Goal: Information Seeking & Learning: Learn about a topic

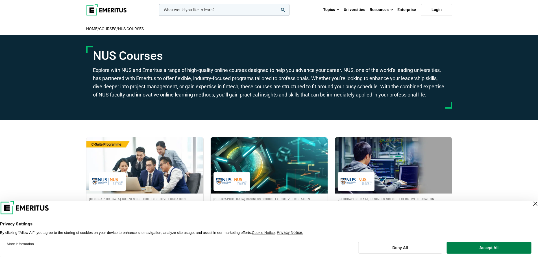
click at [531, 204] on div "Close Layer" at bounding box center [535, 204] width 8 height 8
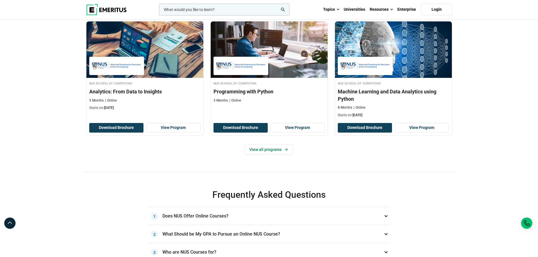
scroll to position [226, 0]
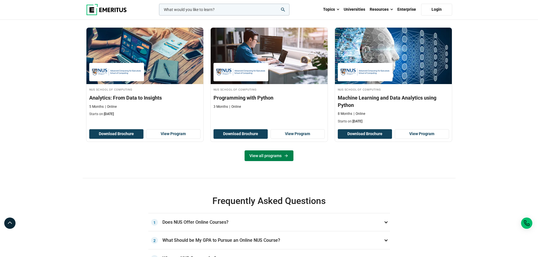
click at [281, 161] on link "View all programs" at bounding box center [268, 155] width 49 height 11
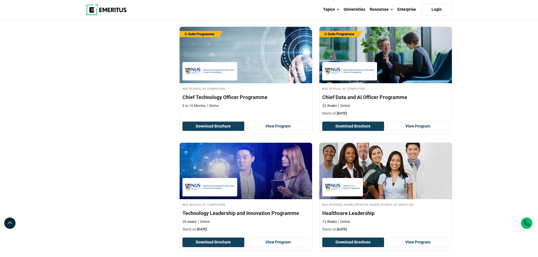
scroll to position [423, 0]
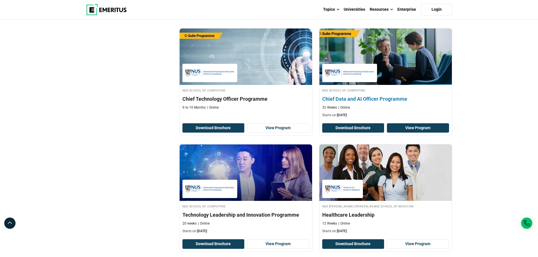
click at [419, 131] on link "View Program" at bounding box center [418, 128] width 62 height 10
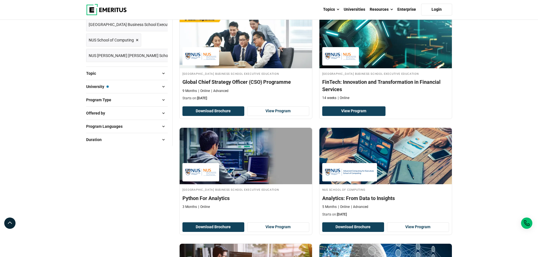
scroll to position [28, 0]
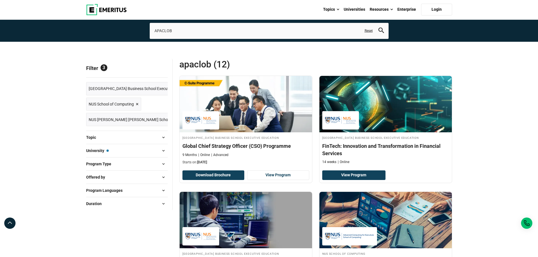
click at [154, 69] on span "Reset all" at bounding box center [158, 68] width 17 height 7
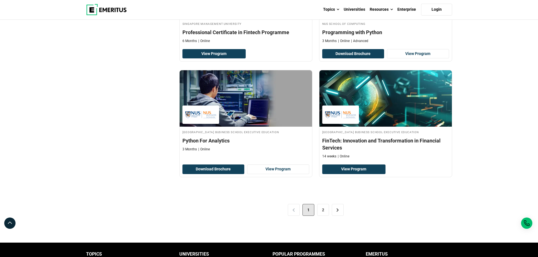
scroll to position [1101, 0]
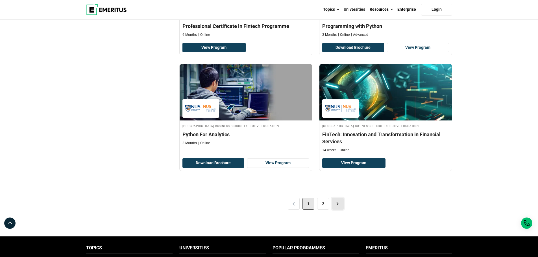
click at [335, 202] on link ">" at bounding box center [338, 204] width 12 height 12
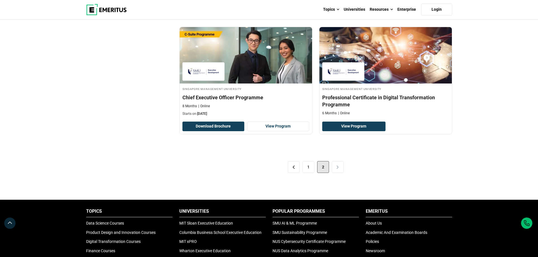
scroll to position [677, 0]
